Goal: Navigation & Orientation: Understand site structure

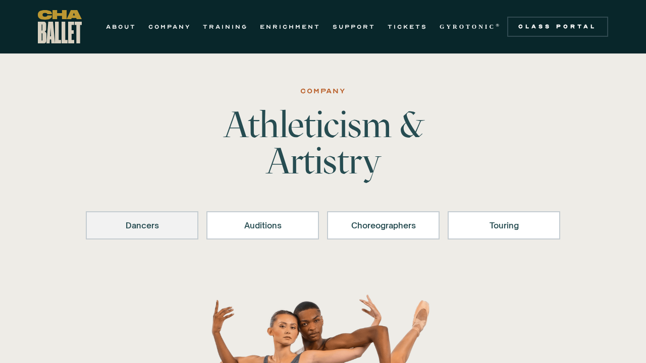
click at [149, 232] on link "Dancers" at bounding box center [142, 225] width 113 height 28
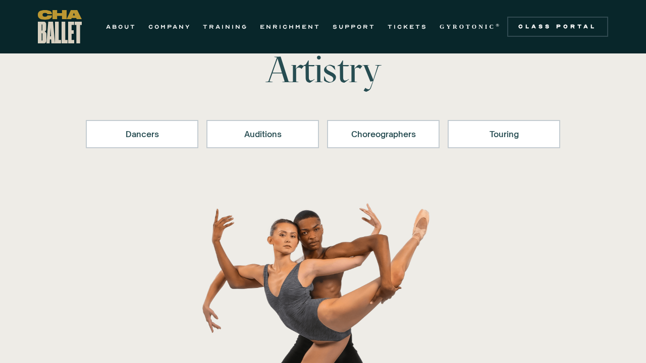
scroll to position [91, 0]
click at [232, 26] on link "TRAINING" at bounding box center [225, 27] width 45 height 12
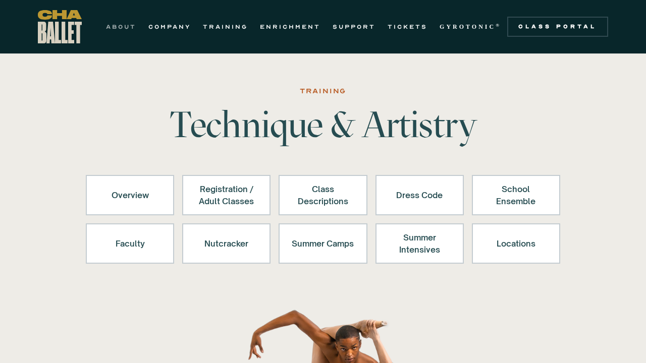
click at [132, 24] on link "ABOUT" at bounding box center [121, 27] width 30 height 12
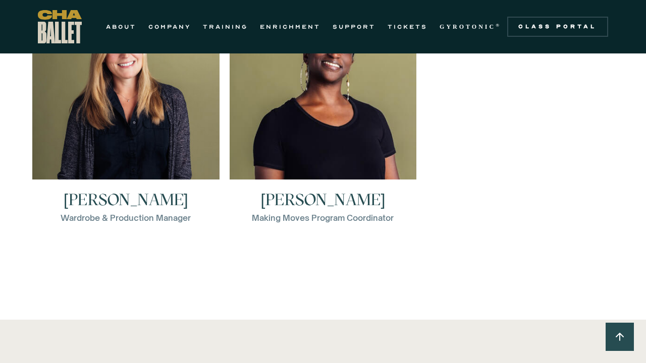
scroll to position [1821, 0]
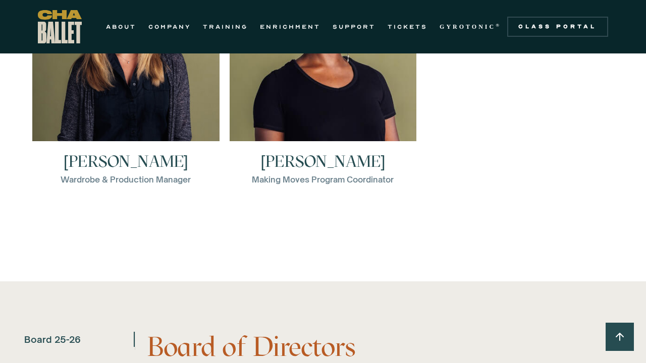
click at [57, 21] on img "home" at bounding box center [60, 26] width 44 height 33
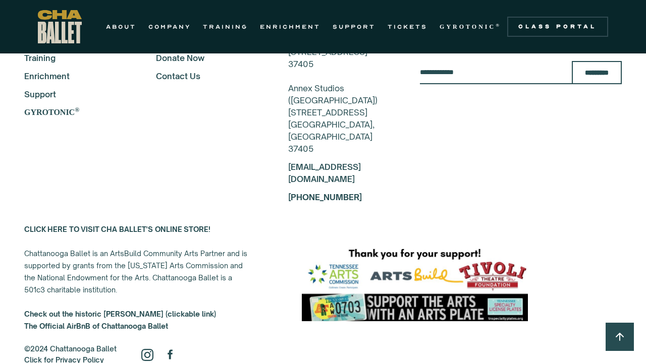
scroll to position [1878, 0]
